Goal: Task Accomplishment & Management: Complete application form

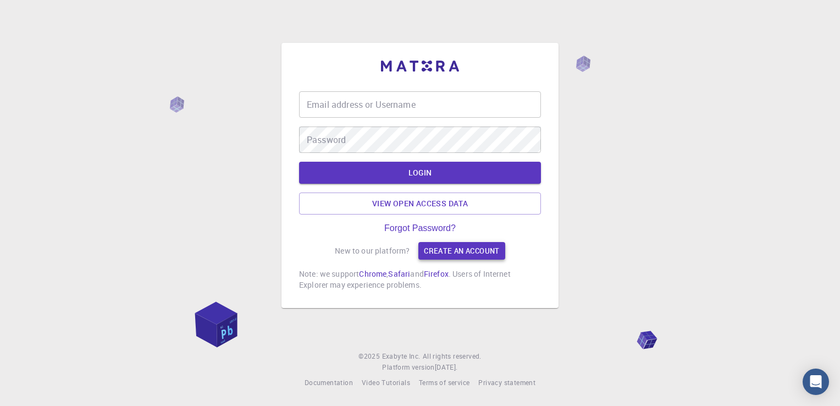
click at [453, 249] on link "Create an account" at bounding box center [461, 251] width 86 height 18
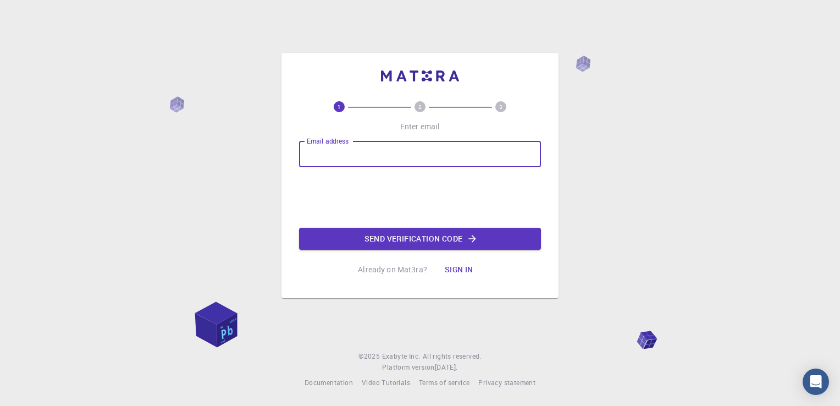
click at [367, 157] on input "Email address" at bounding box center [420, 154] width 242 height 26
click at [363, 152] on input "Email address" at bounding box center [420, 154] width 242 height 26
type input "[EMAIL_ADDRESS][DOMAIN_NAME]"
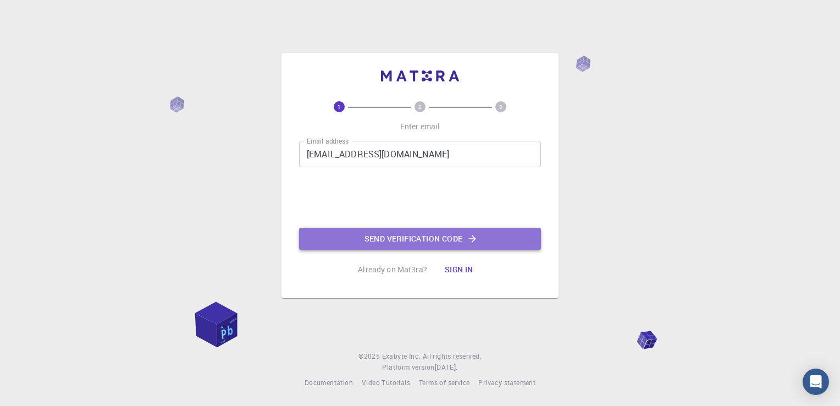
click at [417, 236] on button "Send verification code" at bounding box center [420, 239] width 242 height 22
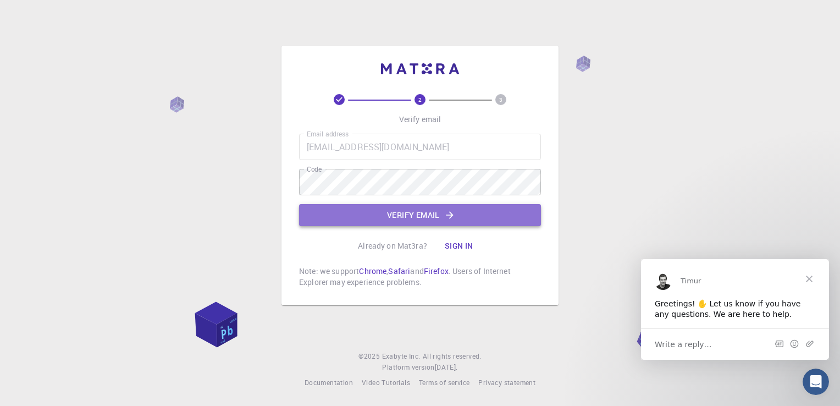
click at [416, 219] on button "Verify email" at bounding box center [420, 215] width 242 height 22
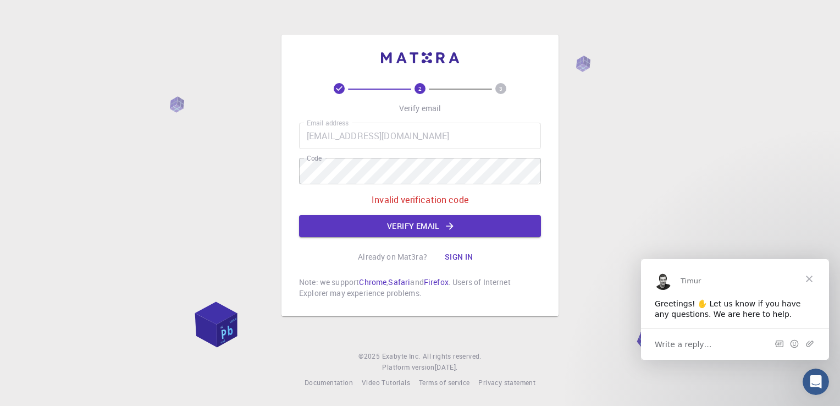
click at [255, 139] on div "2 3 Verify email Email address [EMAIL_ADDRESS][DOMAIN_NAME] Email address Code …" at bounding box center [420, 203] width 840 height 406
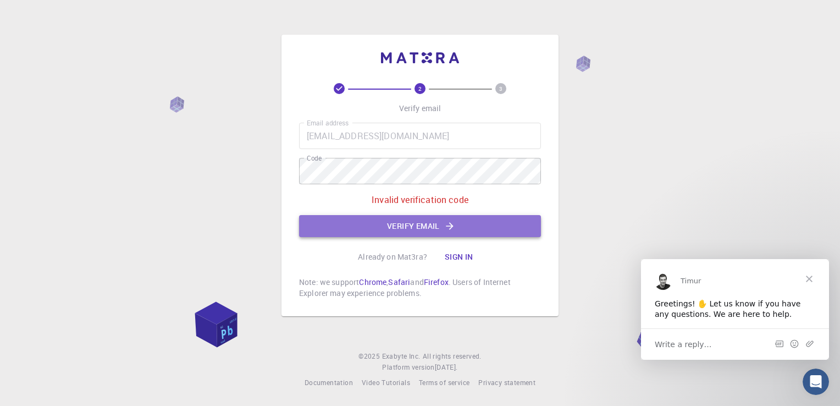
click at [371, 217] on button "Verify email" at bounding box center [420, 226] width 242 height 22
click at [442, 226] on button "Verify email" at bounding box center [420, 226] width 242 height 22
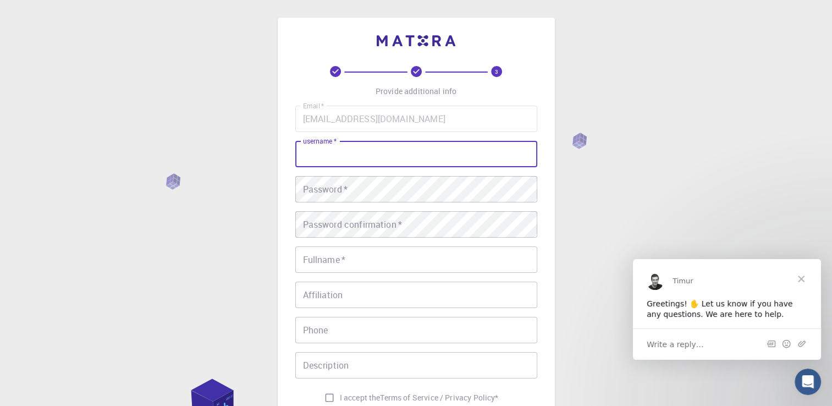
click at [335, 155] on input "username   *" at bounding box center [416, 154] width 242 height 26
type input "[PERSON_NAME]"
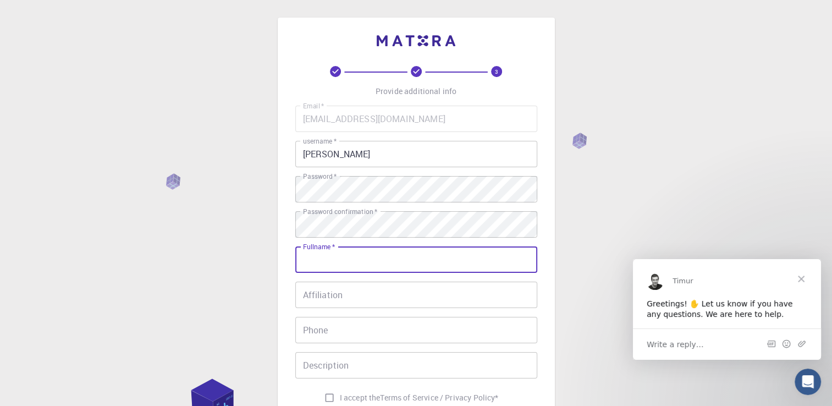
click at [350, 266] on input "Fullname   *" at bounding box center [416, 259] width 242 height 26
type input "a"
type input "[PERSON_NAME] [PERSON_NAME]"
click at [336, 299] on input "Affiliation" at bounding box center [416, 295] width 242 height 26
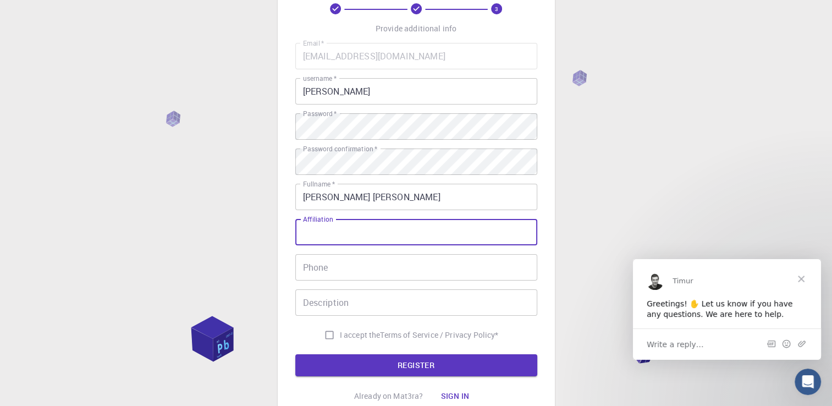
scroll to position [64, 0]
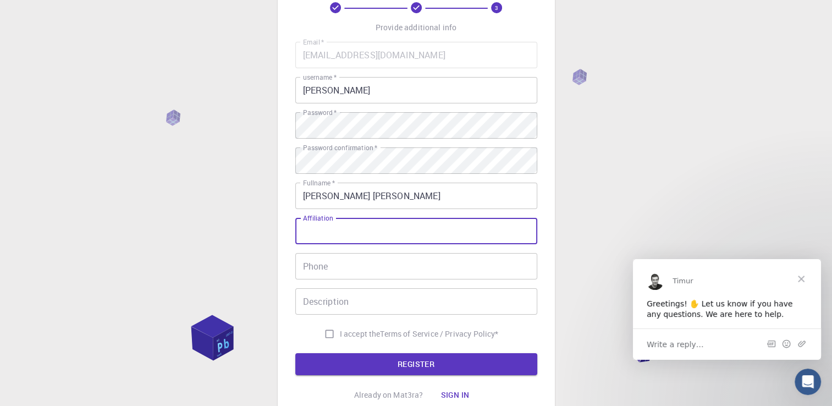
click at [320, 239] on input "Affiliation" at bounding box center [416, 231] width 242 height 26
type input "d"
type input "[GEOGRAPHIC_DATA]"
click at [321, 262] on input "Phone" at bounding box center [416, 266] width 242 height 26
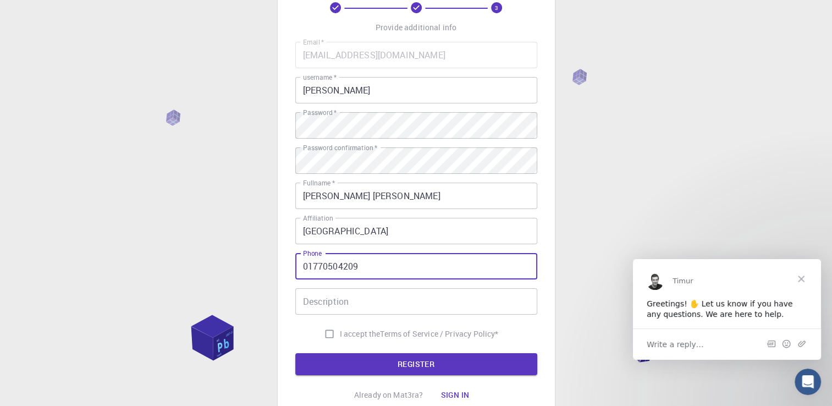
type input "01770504209"
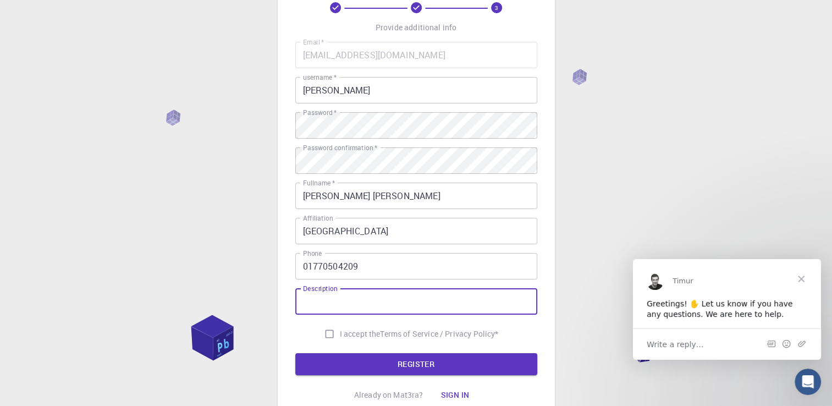
click at [319, 302] on input "Description" at bounding box center [416, 301] width 242 height 26
type input "currently research on material science and electrochemistry"
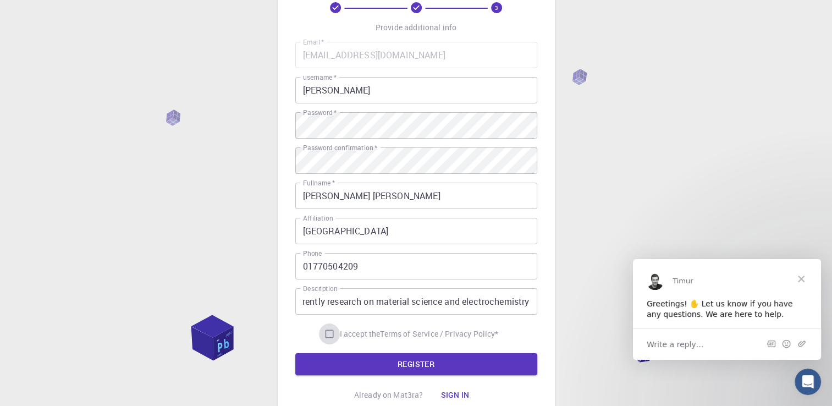
scroll to position [0, 0]
click at [329, 333] on input "I accept the Terms of Service / Privacy Policy *" at bounding box center [329, 333] width 21 height 21
checkbox input "true"
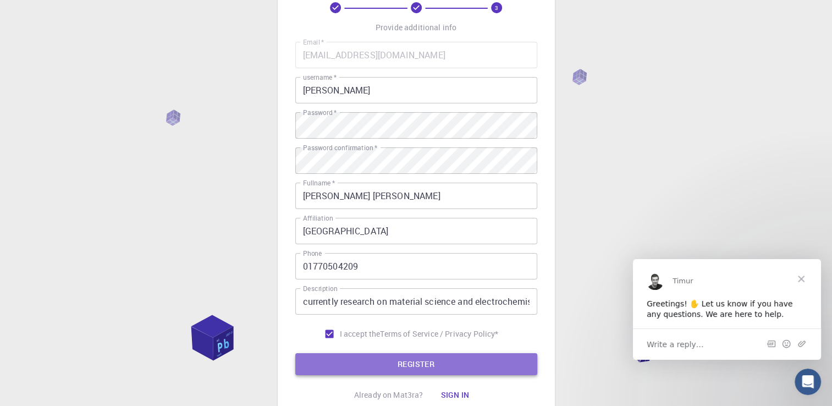
click at [368, 366] on button "REGISTER" at bounding box center [416, 364] width 242 height 22
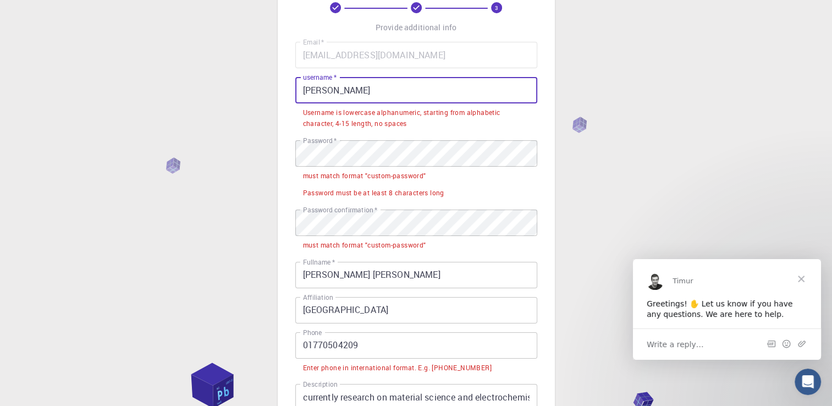
click at [389, 88] on input "[PERSON_NAME]" at bounding box center [416, 90] width 242 height 26
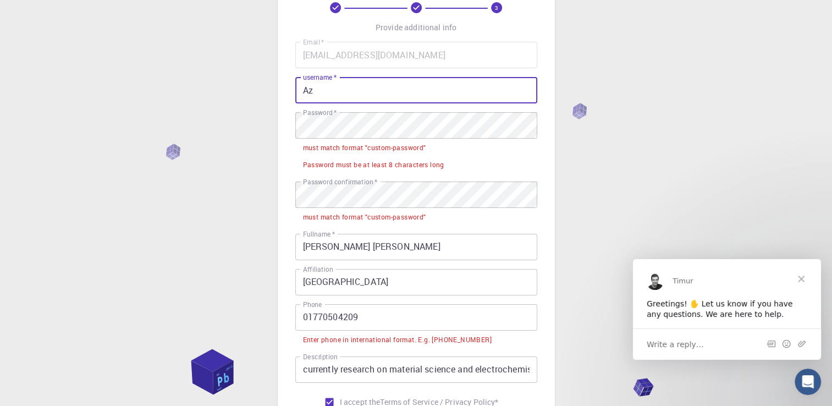
type input "A"
type input "Showmik"
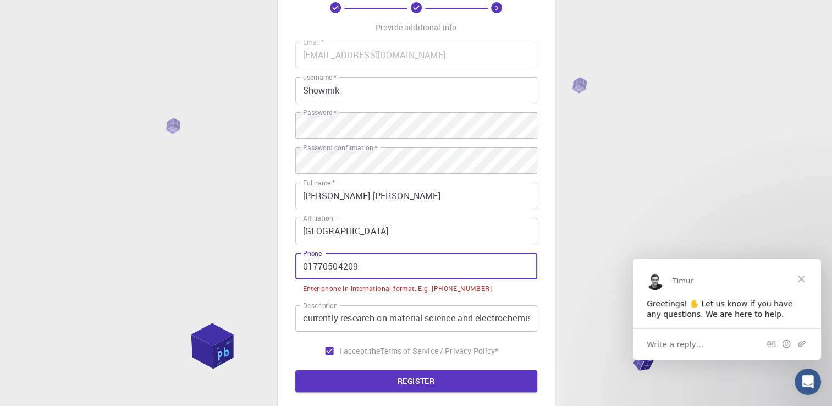
click at [302, 268] on input "01770504209" at bounding box center [416, 266] width 242 height 26
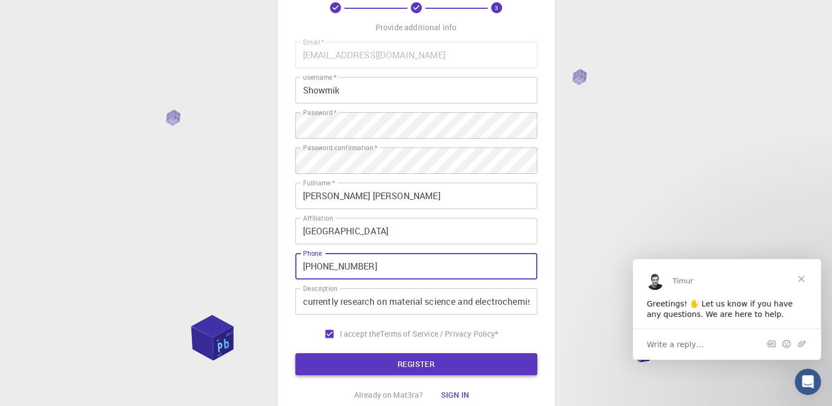
type input "[PHONE_NUMBER]"
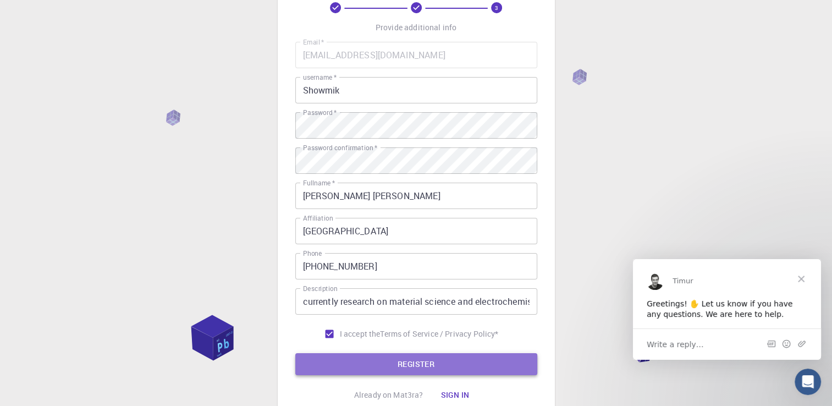
click at [384, 367] on button "REGISTER" at bounding box center [416, 364] width 242 height 22
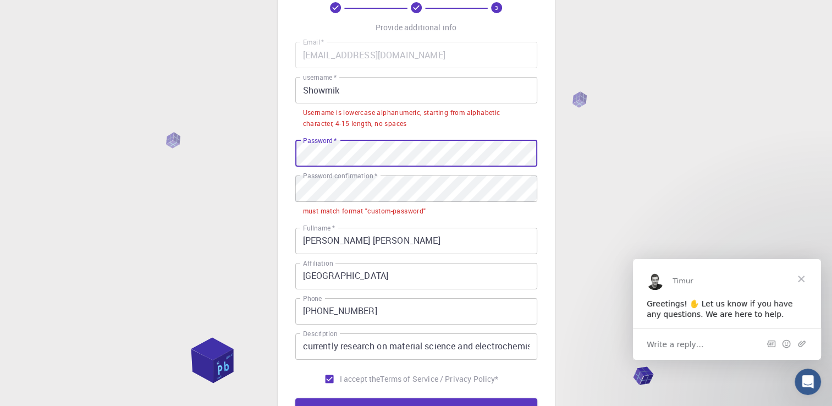
click at [278, 173] on div "3 Provide additional info Email   * [EMAIL_ADDRESS][DOMAIN_NAME] Email   * user…" at bounding box center [416, 211] width 277 height 515
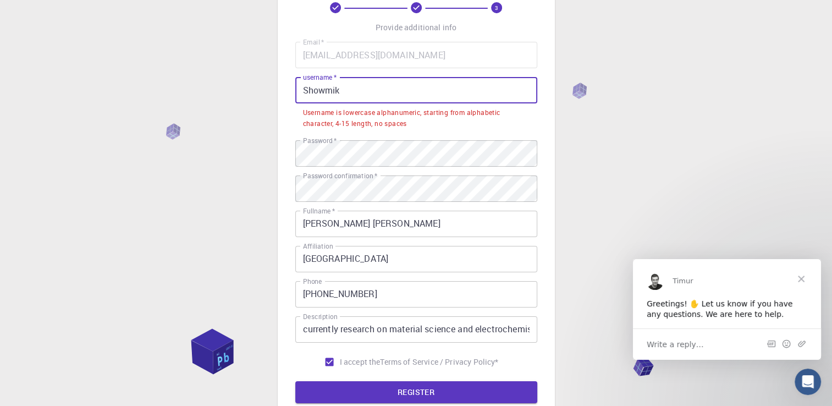
click at [340, 91] on input "Showmik" at bounding box center [416, 90] width 242 height 26
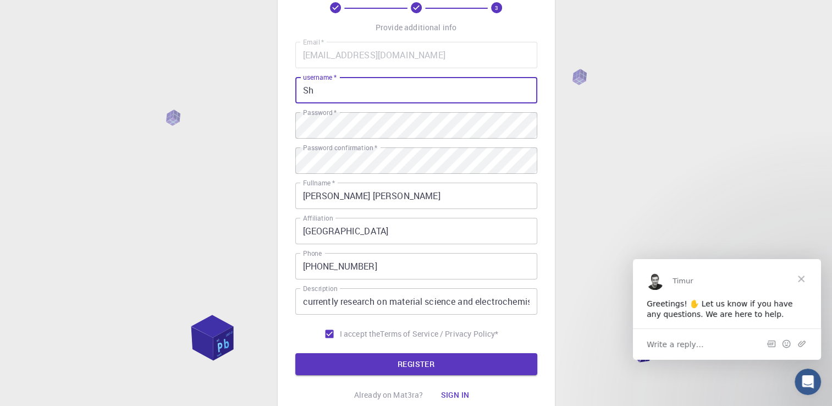
type input "S"
type input "showmik"
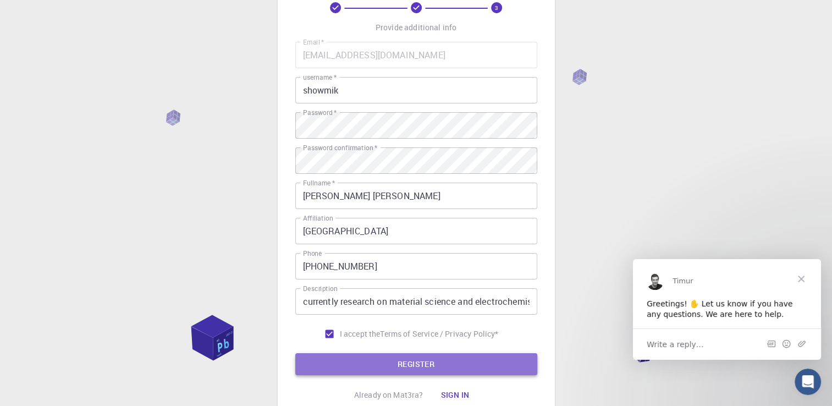
click at [447, 372] on button "REGISTER" at bounding box center [416, 364] width 242 height 22
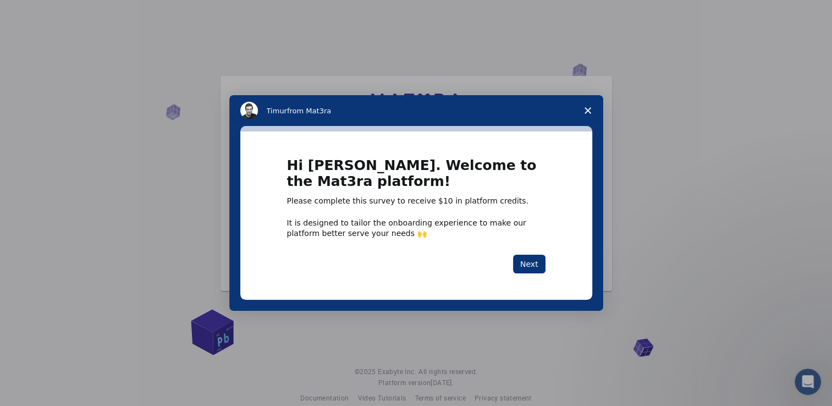
click at [587, 109] on icon "Close survey" at bounding box center [588, 110] width 7 height 7
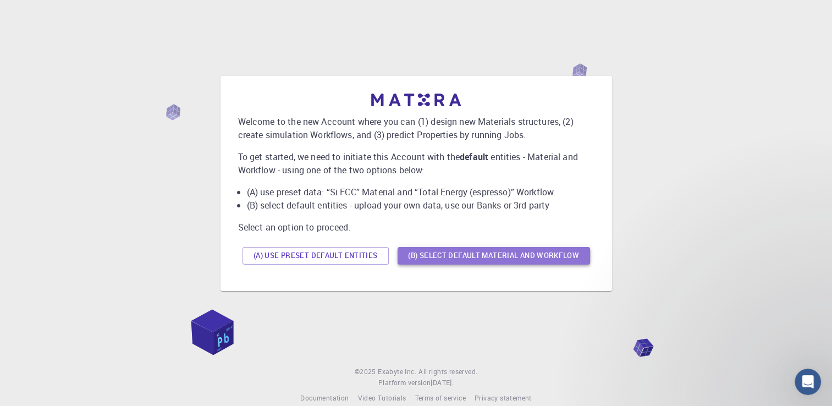
click at [451, 252] on button "(B) Select default material and workflow" at bounding box center [494, 256] width 192 height 18
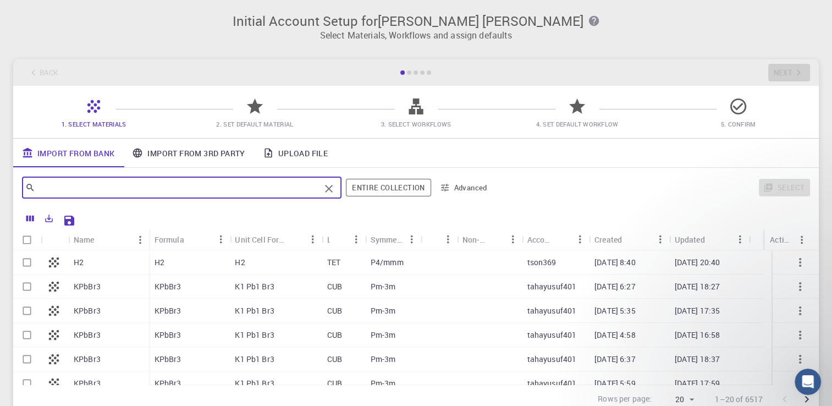
click at [196, 191] on input "text" at bounding box center [177, 187] width 285 height 15
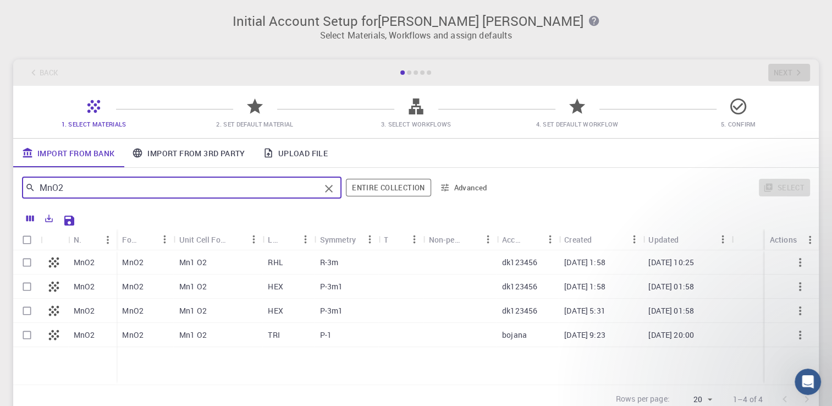
type input "MnO2"
click at [252, 102] on icon at bounding box center [254, 106] width 19 height 19
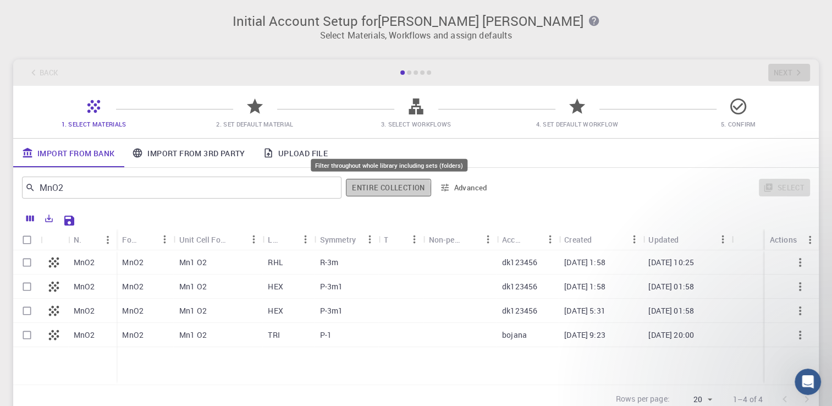
click at [384, 188] on button "Entire collection" at bounding box center [388, 188] width 85 height 18
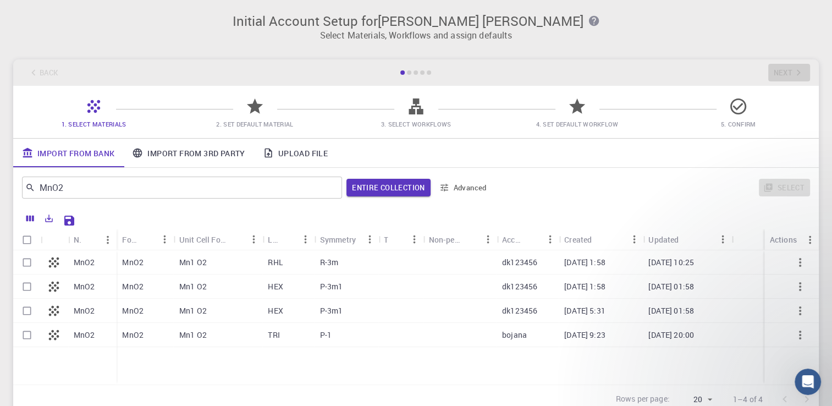
click at [136, 263] on p "MnO2" at bounding box center [132, 262] width 21 height 11
checkbox input "true"
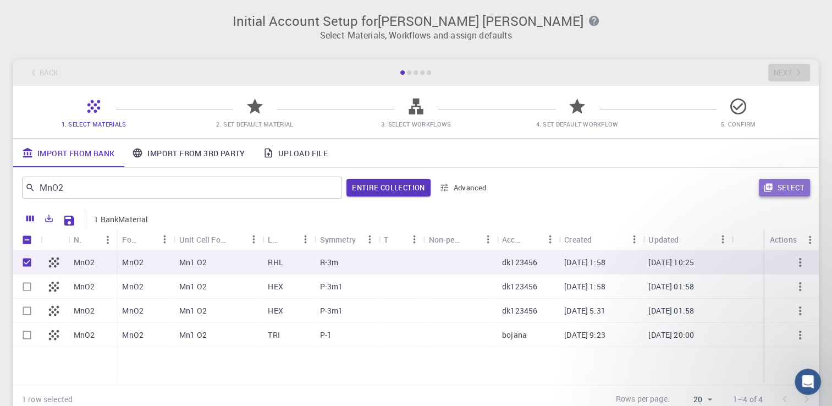
click at [773, 182] on button "Select" at bounding box center [784, 188] width 51 height 18
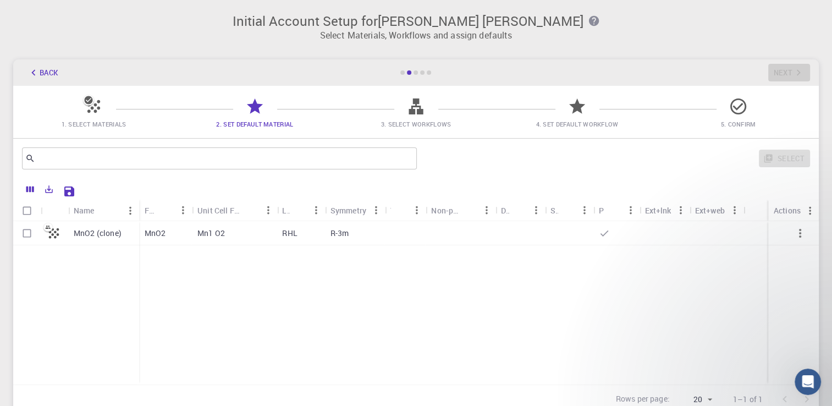
click at [199, 236] on p "Mn1 O2" at bounding box center [210, 233] width 27 height 11
checkbox input "true"
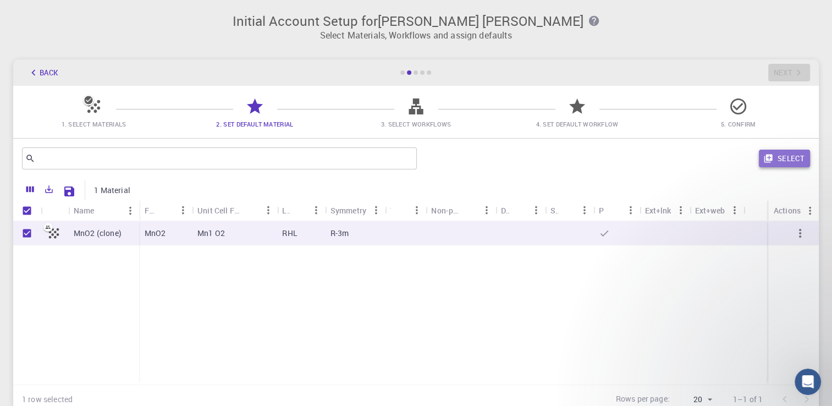
click at [795, 159] on button "Select" at bounding box center [784, 159] width 51 height 18
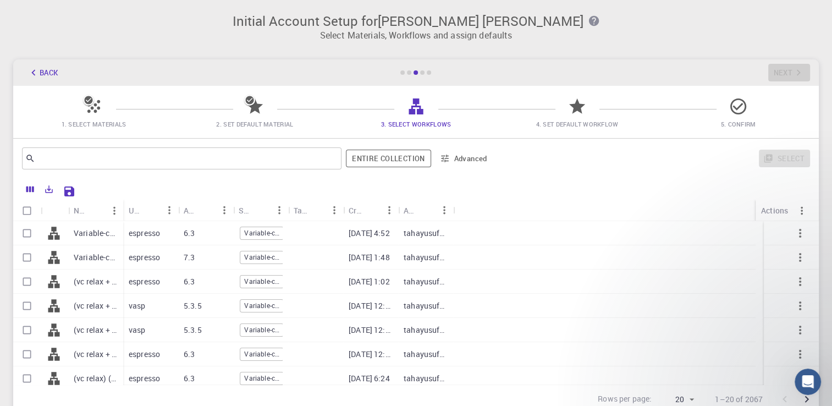
click at [750, 221] on div "Name Used application Application Version Subworkflows Tags Created Account Act…" at bounding box center [416, 210] width 806 height 21
click at [30, 231] on input "Select row" at bounding box center [26, 233] width 21 height 21
checkbox input "true"
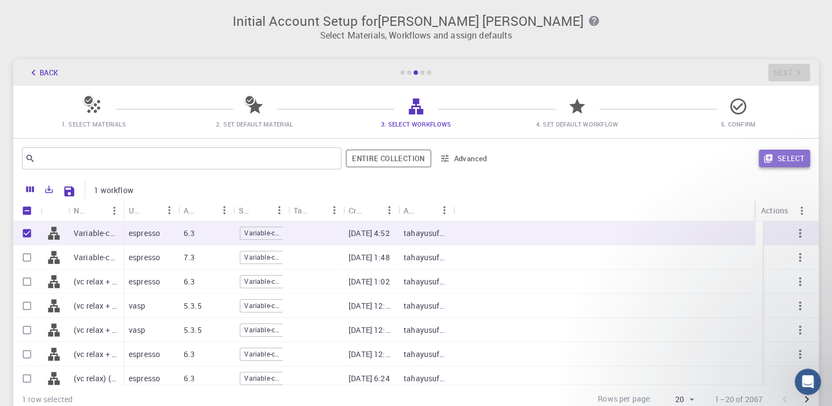
click at [776, 156] on button "Select" at bounding box center [784, 159] width 51 height 18
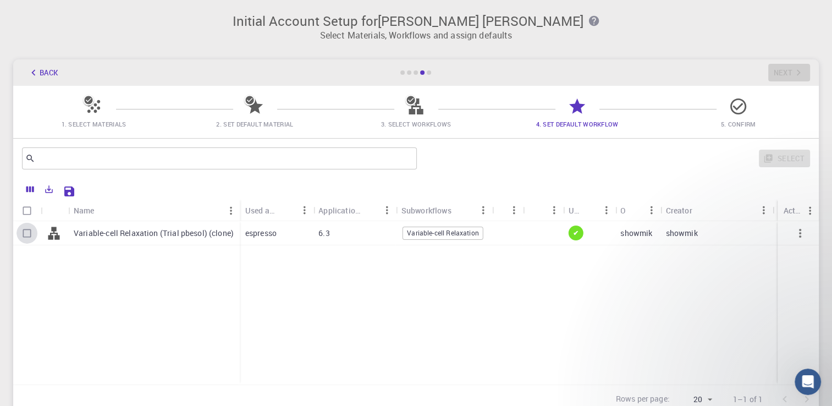
click at [30, 228] on input "Select row" at bounding box center [26, 233] width 21 height 21
checkbox input "true"
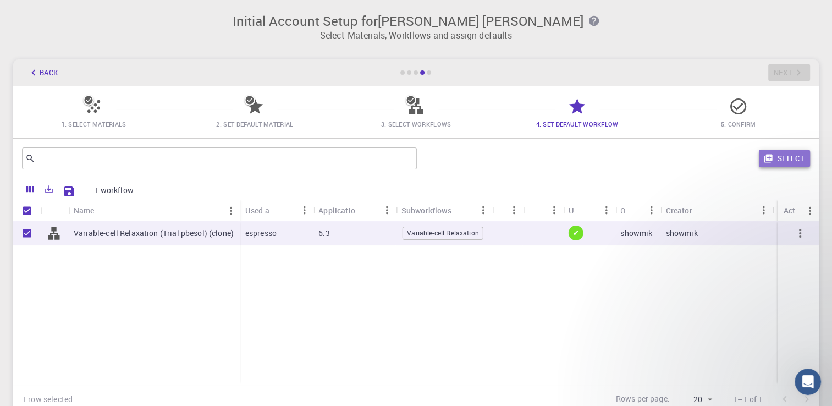
click at [787, 153] on button "Select" at bounding box center [784, 159] width 51 height 18
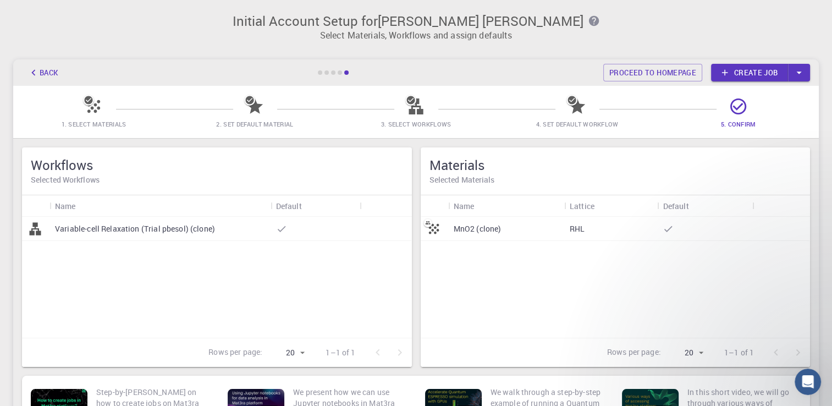
click at [763, 76] on link "Create job" at bounding box center [749, 73] width 77 height 18
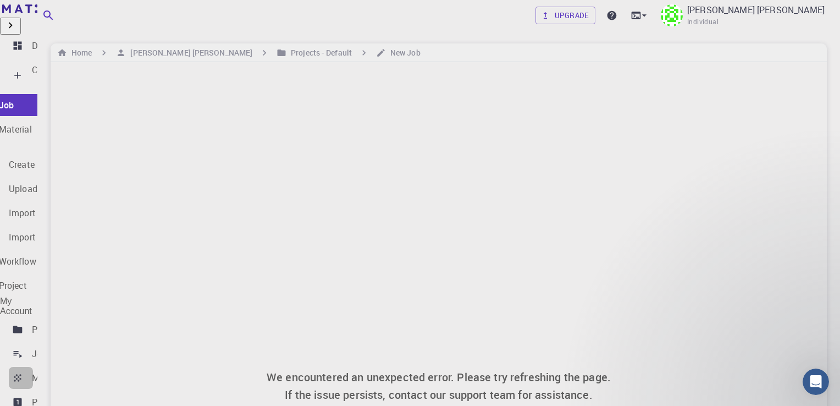
click at [44, 371] on p "Materials" at bounding box center [50, 377] width 37 height 13
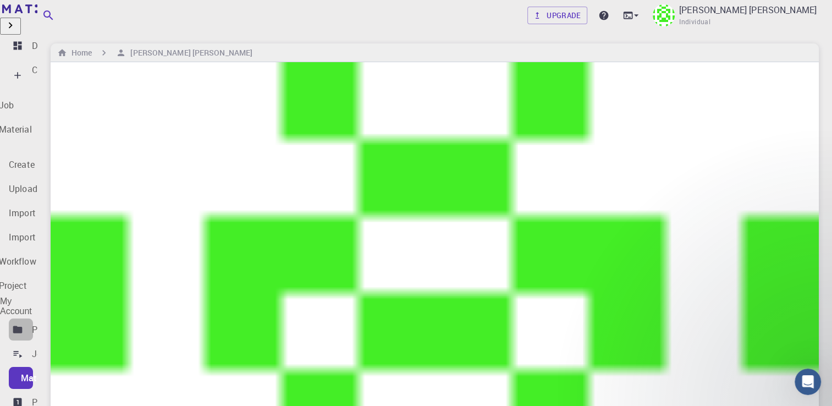
click at [60, 323] on p "Projects" at bounding box center [48, 329] width 33 height 13
click at [75, 40] on div "Dashboard" at bounding box center [53, 45] width 43 height 13
